Goal: Browse casually: Explore the website without a specific task or goal

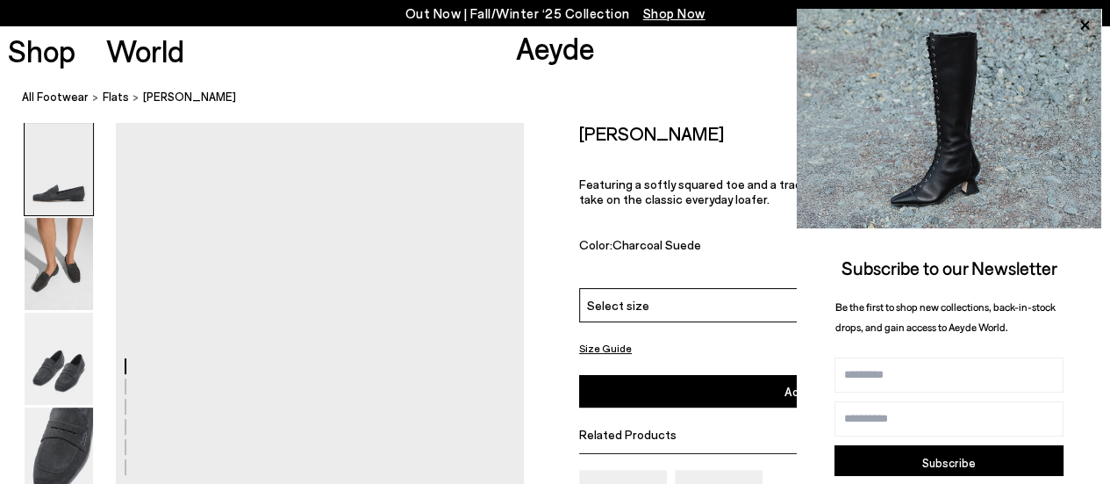
drag, startPoint x: 57, startPoint y: 1, endPoint x: 247, endPoint y: 78, distance: 204.7
click at [247, 78] on nav "All Footwear flats [PERSON_NAME]" at bounding box center [566, 98] width 1088 height 48
